Goal: Task Accomplishment & Management: Use online tool/utility

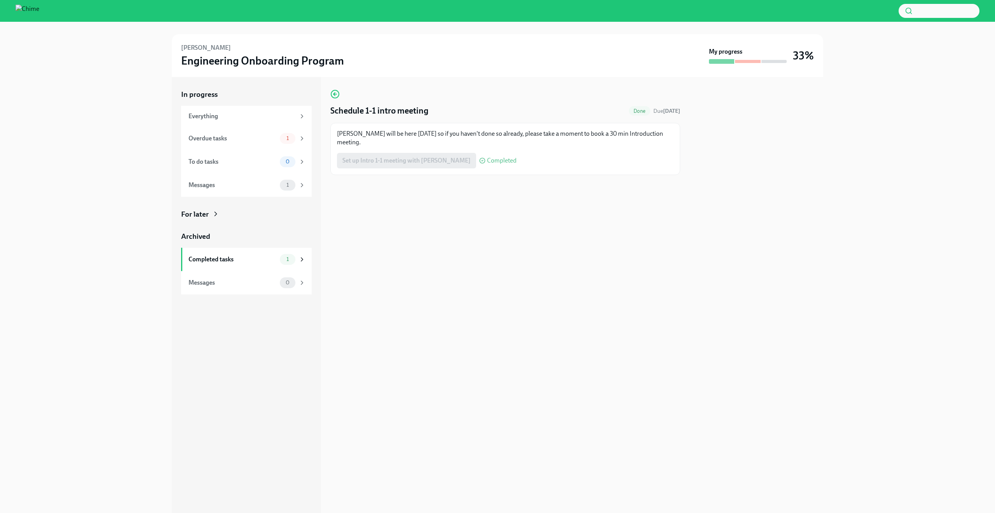
click at [487, 163] on span "Completed" at bounding box center [502, 160] width 30 height 6
click at [250, 136] on div "Overdue tasks" at bounding box center [233, 138] width 88 height 9
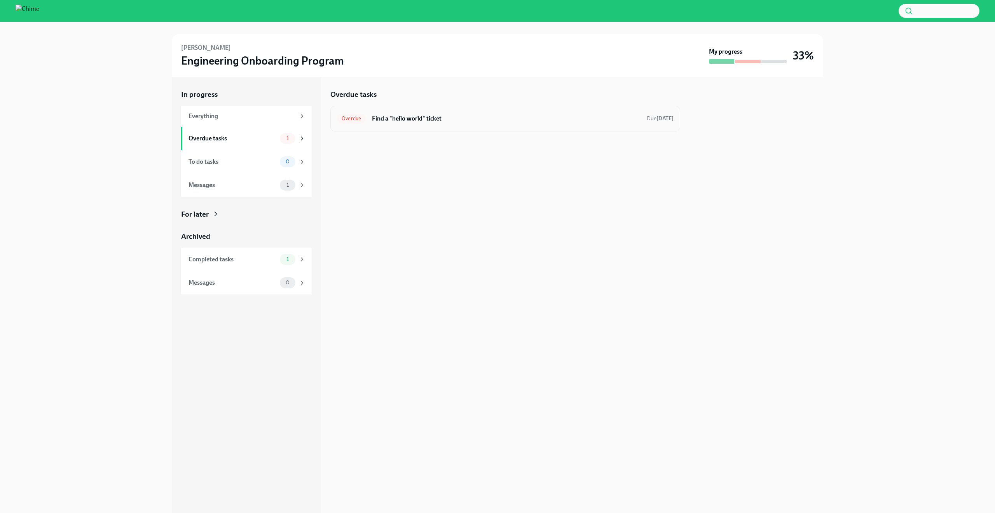
click at [529, 118] on h6 "Find a "hello world" ticket" at bounding box center [506, 118] width 269 height 9
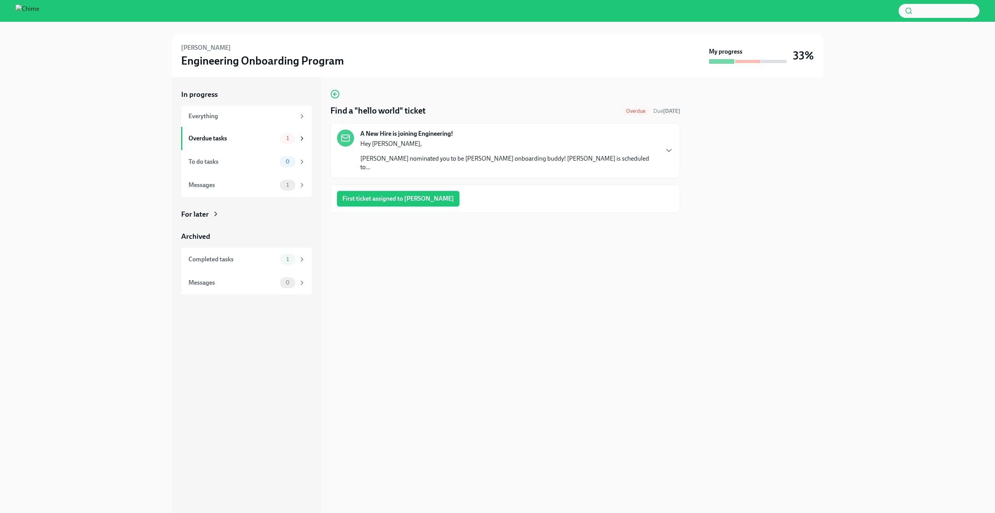
click at [417, 195] on span "First ticket assigned to [PERSON_NAME]" at bounding box center [398, 199] width 112 height 8
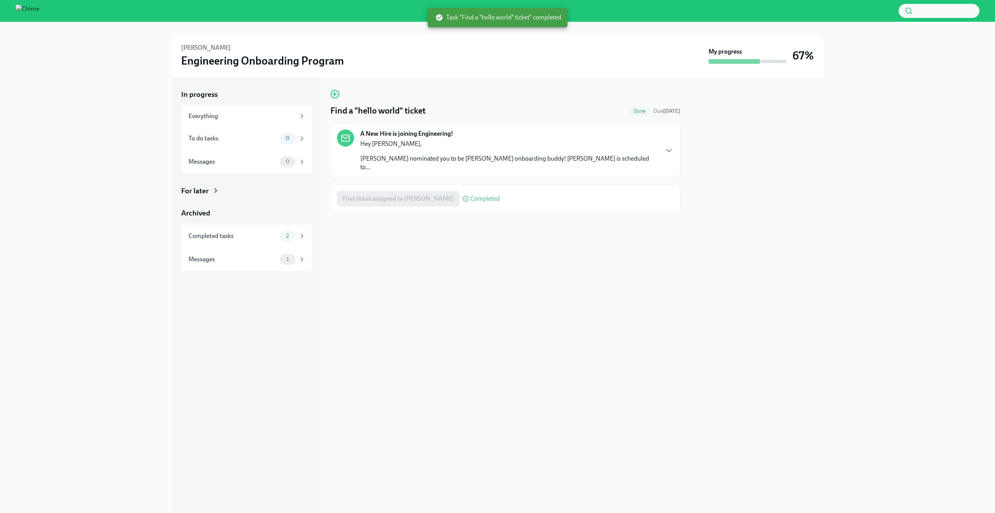
click at [122, 155] on div "In progress Everything To do tasks 0 Messages 0 For later Archived Completed ta…" at bounding box center [497, 295] width 970 height 436
